Goal: Task Accomplishment & Management: Use online tool/utility

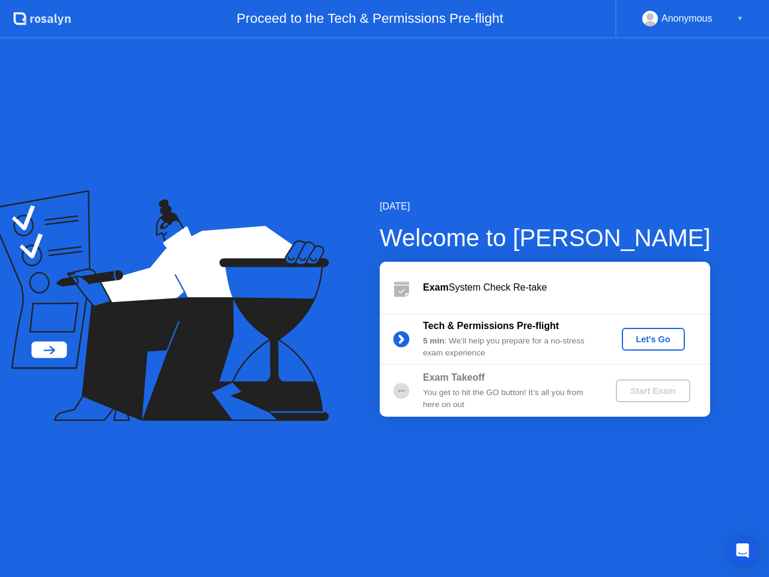
click at [647, 335] on div "Let's Go" at bounding box center [653, 340] width 53 height 10
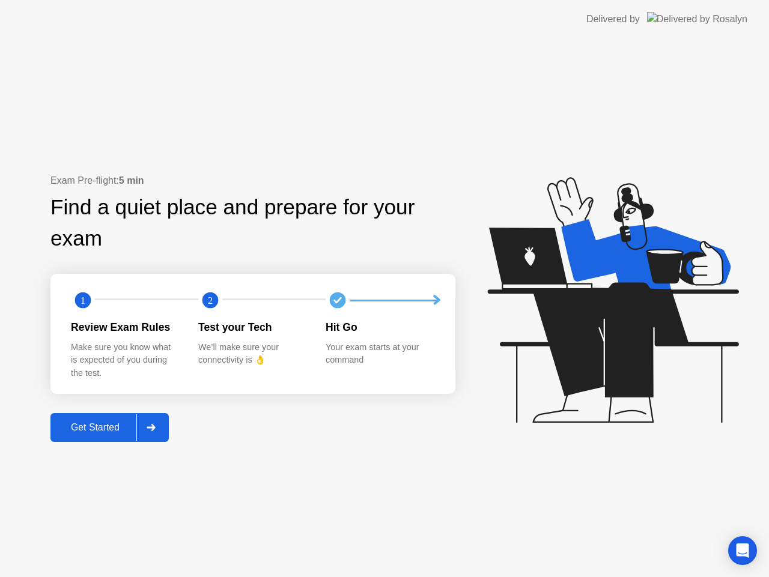
click at [112, 427] on div "Get Started" at bounding box center [95, 427] width 82 height 11
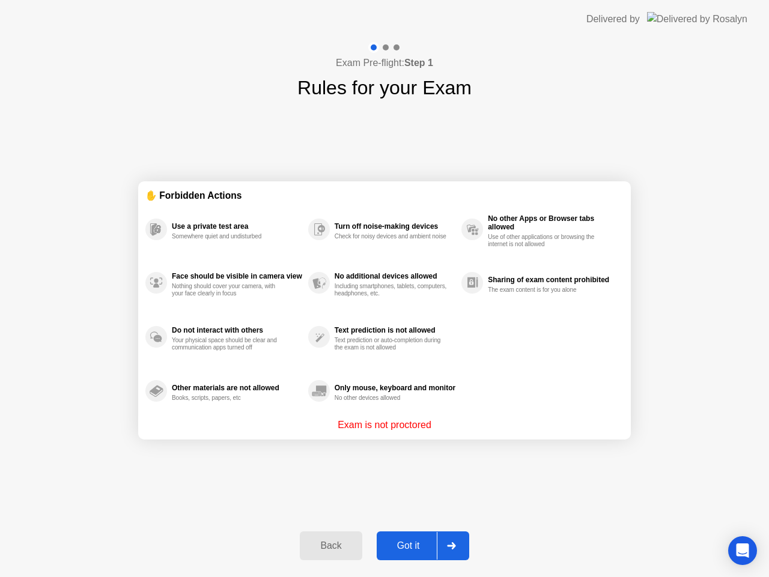
click at [407, 544] on div "Got it" at bounding box center [408, 546] width 56 height 11
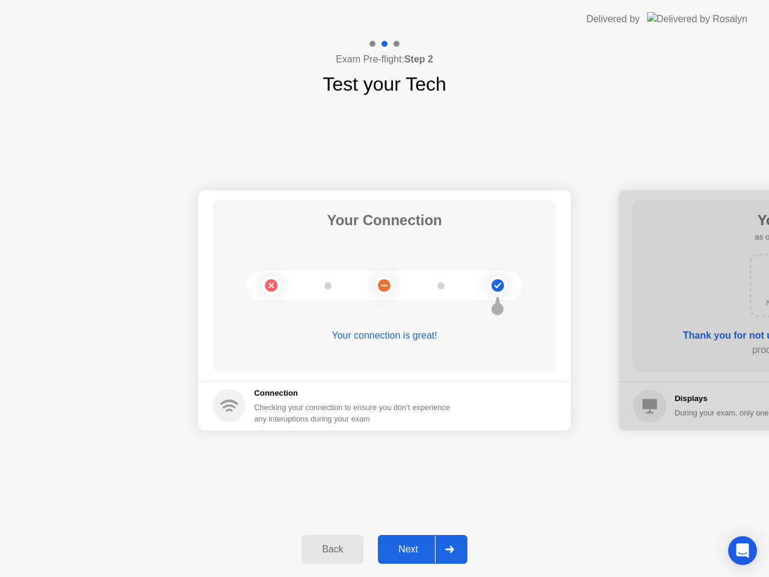
click at [385, 541] on button "Next" at bounding box center [423, 549] width 90 height 29
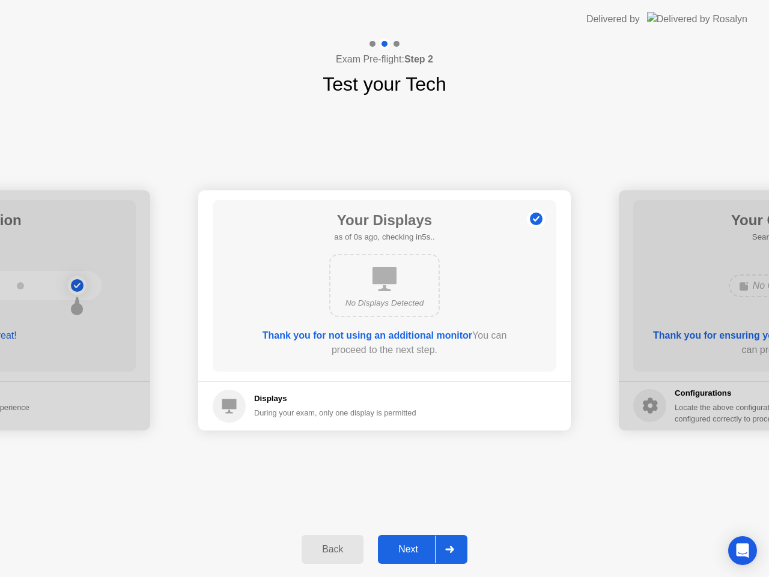
click at [419, 551] on div "Next" at bounding box center [407, 549] width 53 height 11
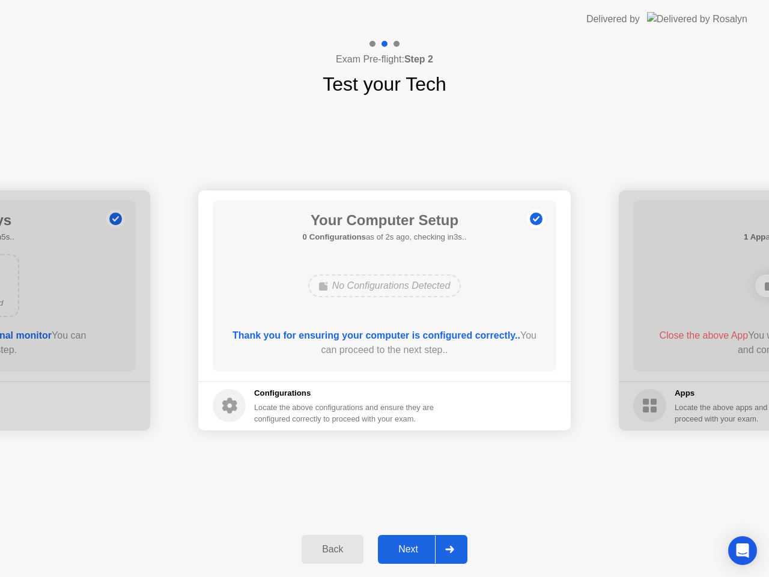
click at [424, 545] on div "Next" at bounding box center [407, 549] width 53 height 11
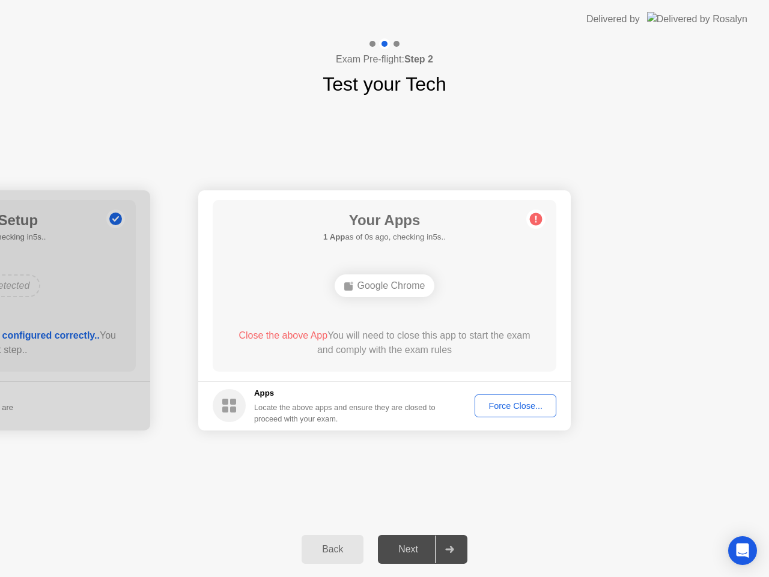
click at [288, 337] on span "Close the above App" at bounding box center [282, 335] width 89 height 10
click at [516, 413] on button "Force Close..." at bounding box center [516, 406] width 82 height 23
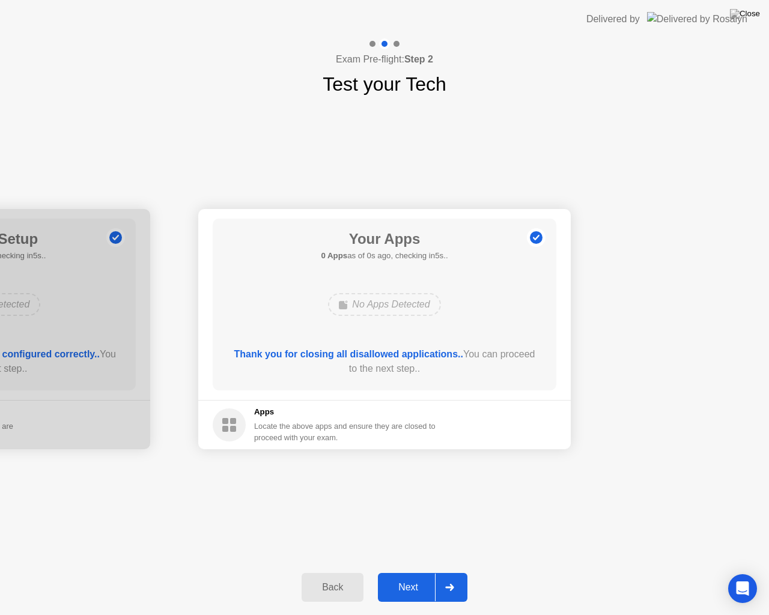
click at [420, 577] on div "Next" at bounding box center [407, 587] width 53 height 11
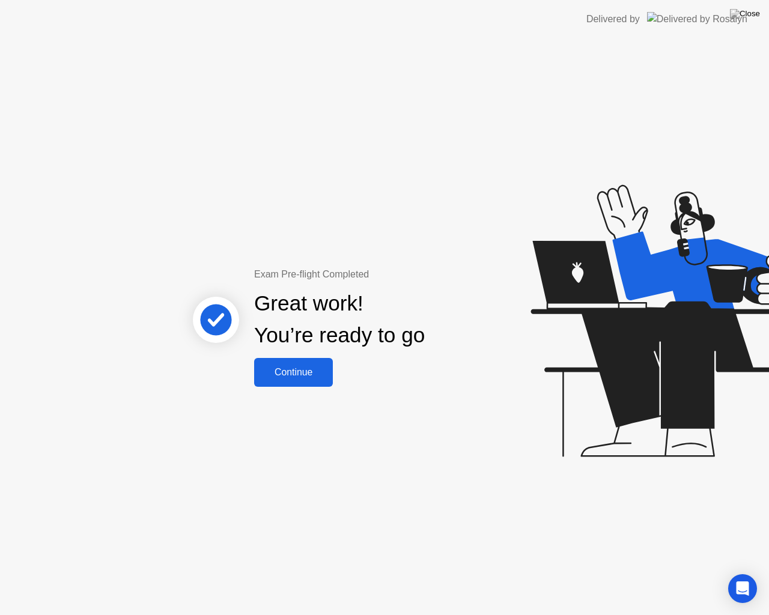
click at [277, 386] on button "Continue" at bounding box center [293, 372] width 79 height 29
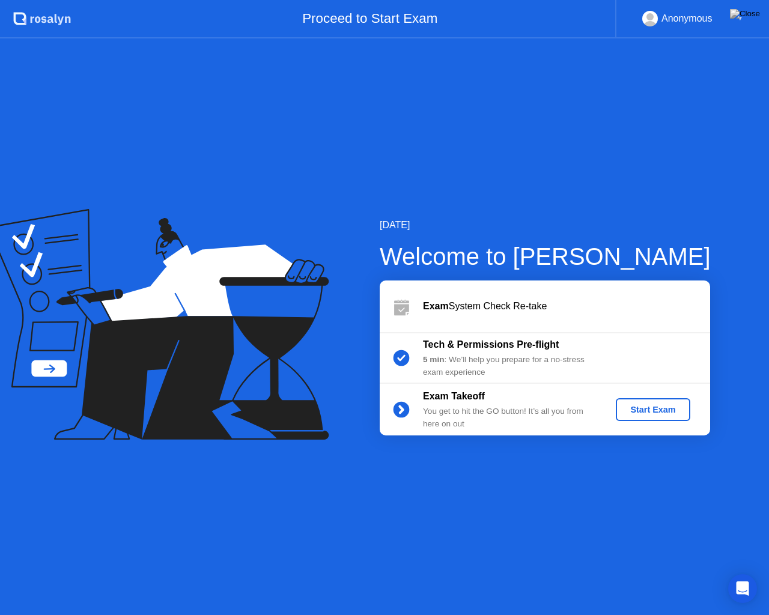
click at [666, 412] on div "Start Exam" at bounding box center [653, 410] width 64 height 10
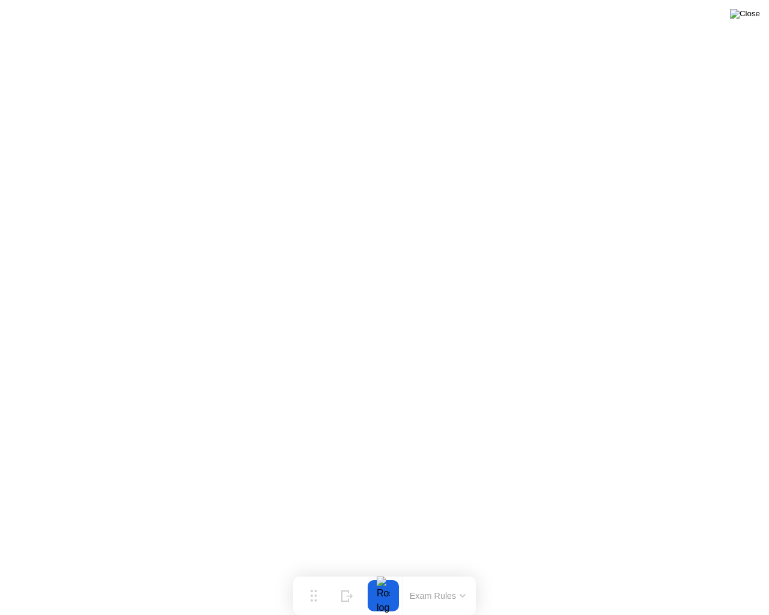
click at [750, 17] on img at bounding box center [745, 14] width 30 height 10
